Goal: Task Accomplishment & Management: Use online tool/utility

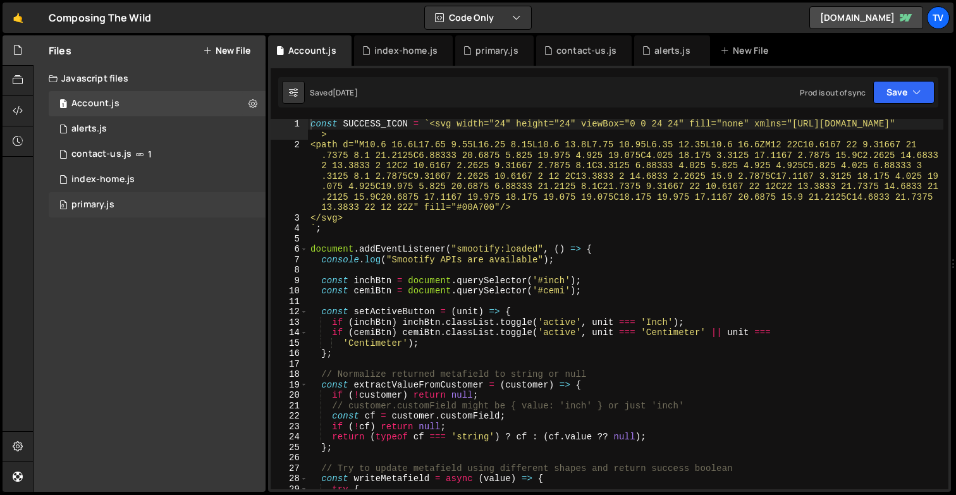
click at [103, 201] on div "primary.js" at bounding box center [92, 204] width 43 height 11
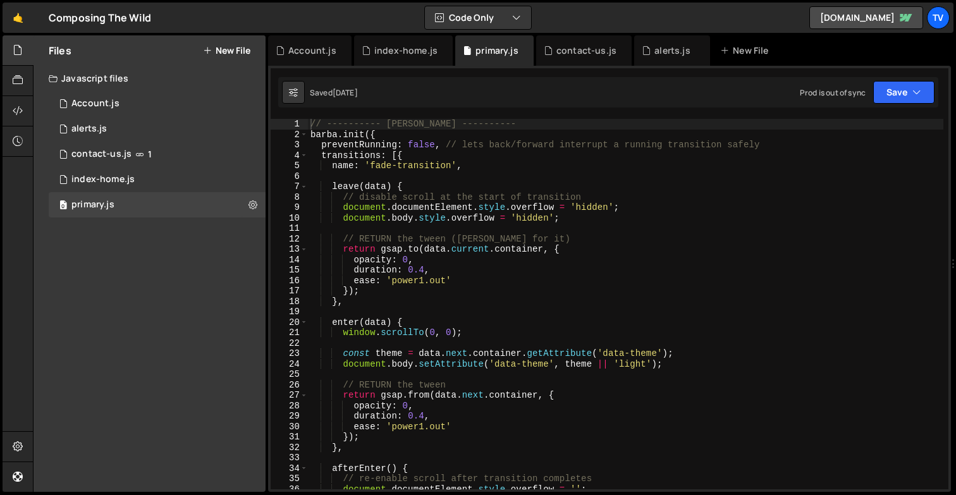
click at [434, 335] on div "// ---------- [PERSON_NAME] ---------- [PERSON_NAME] . init ({ preventRunning :…" at bounding box center [625, 314] width 635 height 391
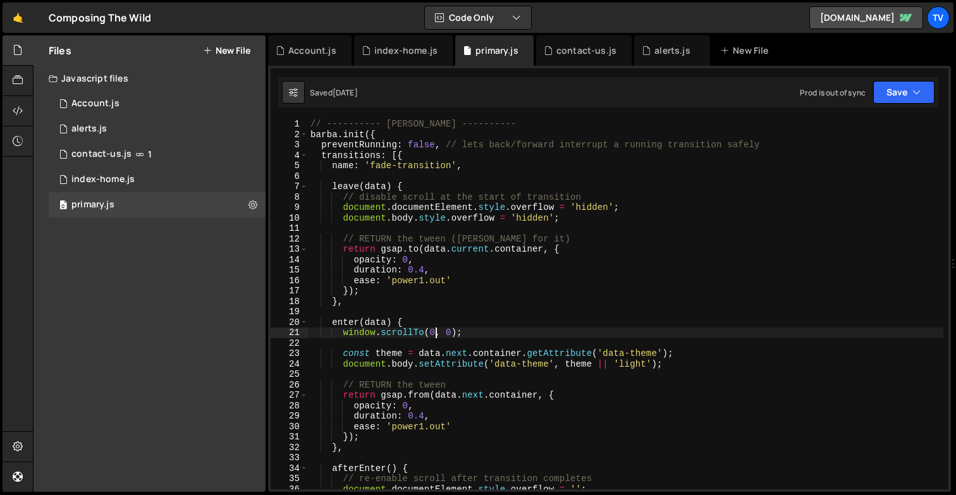
click at [380, 131] on div "// ---------- [PERSON_NAME] ---------- [PERSON_NAME] . init ({ preventRunning :…" at bounding box center [625, 314] width 635 height 391
type textarea "[PERSON_NAME].init({"
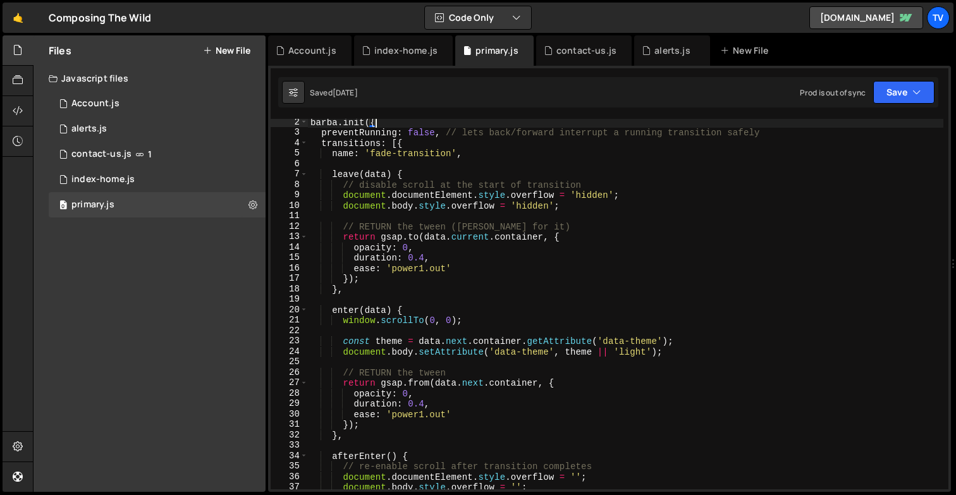
scroll to position [7, 0]
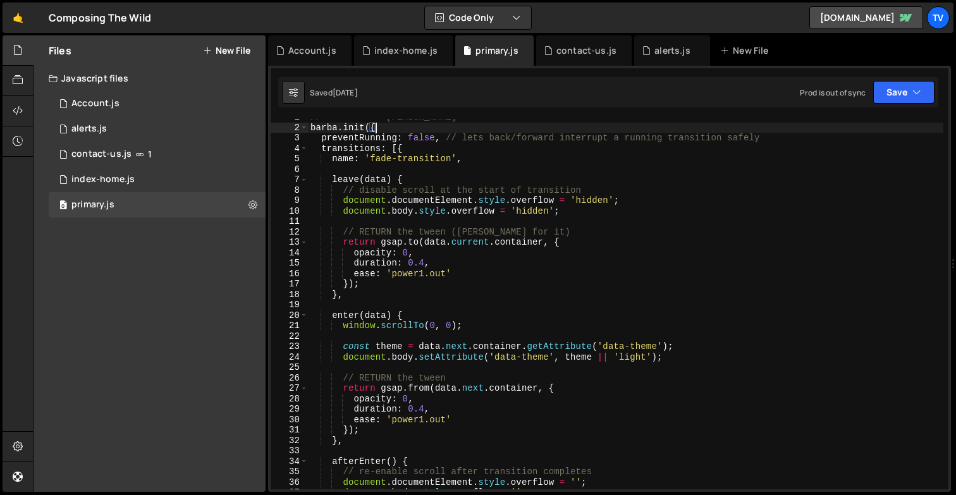
click at [508, 168] on div "// ---------- [PERSON_NAME] ---------- [PERSON_NAME] . init ({ preventRunning :…" at bounding box center [625, 307] width 635 height 391
click at [535, 139] on div "// ---------- [PERSON_NAME] ---------- [PERSON_NAME] . init ({ preventRunning :…" at bounding box center [625, 307] width 635 height 391
type textarea "preventRunning: false, // lets back/forward interrupt a running transition safe…"
click at [535, 139] on div "// ---------- [PERSON_NAME] ---------- [PERSON_NAME] . init ({ preventRunning :…" at bounding box center [625, 307] width 635 height 391
click at [583, 138] on div "// ---------- [PERSON_NAME] ---------- [PERSON_NAME] . init ({ preventRunning :…" at bounding box center [625, 307] width 635 height 391
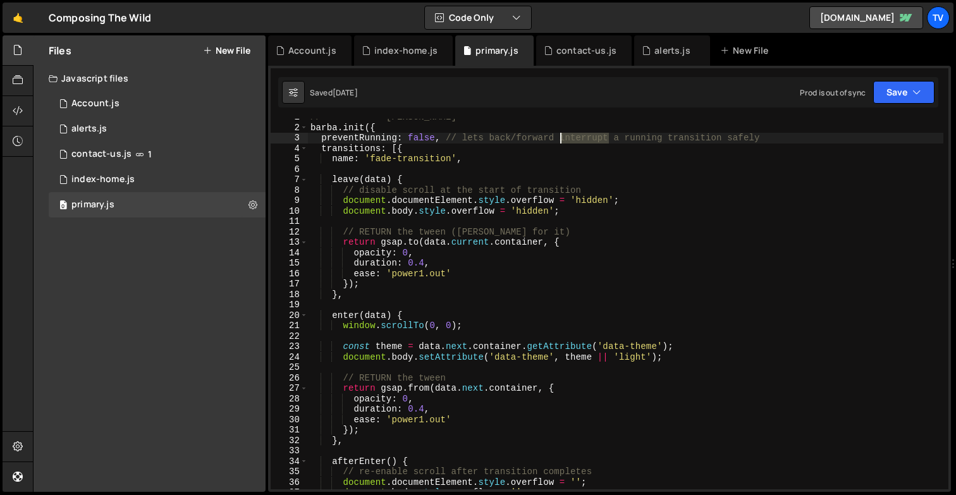
click at [583, 138] on div "// ---------- [PERSON_NAME] ---------- [PERSON_NAME] . init ({ preventRunning :…" at bounding box center [625, 307] width 635 height 391
click at [617, 174] on div "// ---------- [PERSON_NAME] ---------- [PERSON_NAME] . init ({ preventRunning :…" at bounding box center [625, 307] width 635 height 391
